Goal: Task Accomplishment & Management: Use online tool/utility

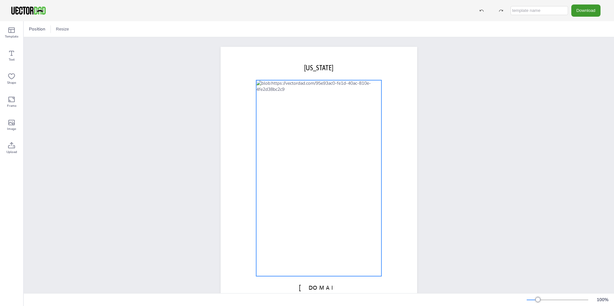
scroll to position [22, 0]
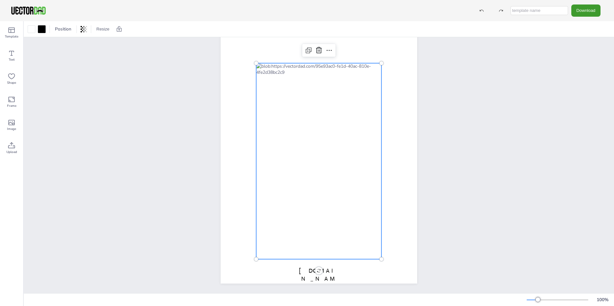
click at [300, 180] on div at bounding box center [318, 161] width 125 height 196
click at [294, 194] on div at bounding box center [318, 161] width 125 height 196
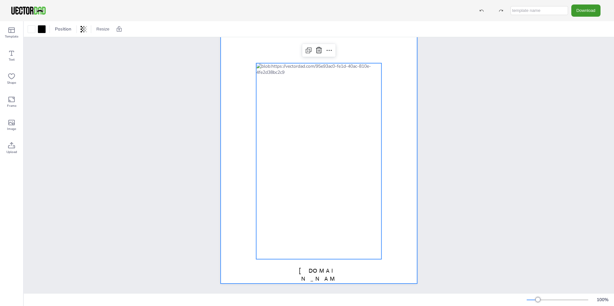
click at [242, 198] on div at bounding box center [319, 157] width 196 height 254
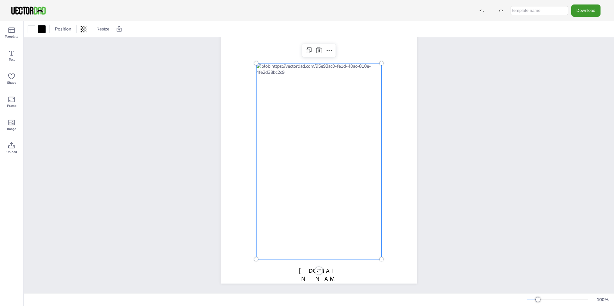
click at [299, 193] on div at bounding box center [318, 161] width 125 height 196
click at [17, 148] on div "Upload" at bounding box center [11, 148] width 23 height 23
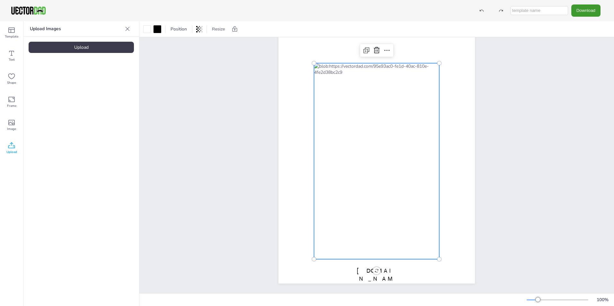
click at [81, 49] on div "Upload" at bounding box center [81, 47] width 105 height 11
click at [354, 155] on div at bounding box center [376, 161] width 125 height 196
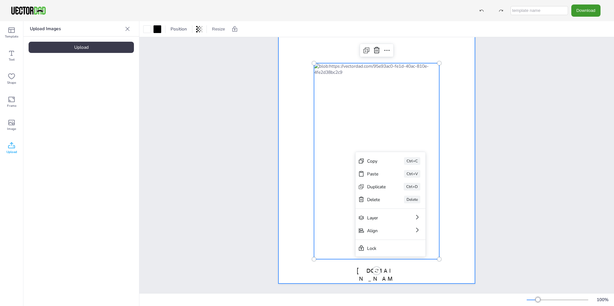
click at [449, 169] on div at bounding box center [376, 157] width 196 height 254
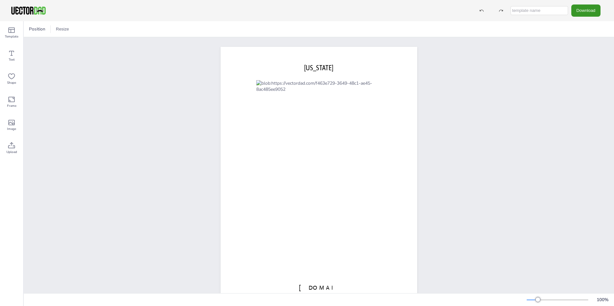
click at [586, 8] on button "Download" at bounding box center [585, 10] width 29 height 12
click at [583, 43] on li "PNG" at bounding box center [587, 38] width 53 height 13
